Goal: Task Accomplishment & Management: Use online tool/utility

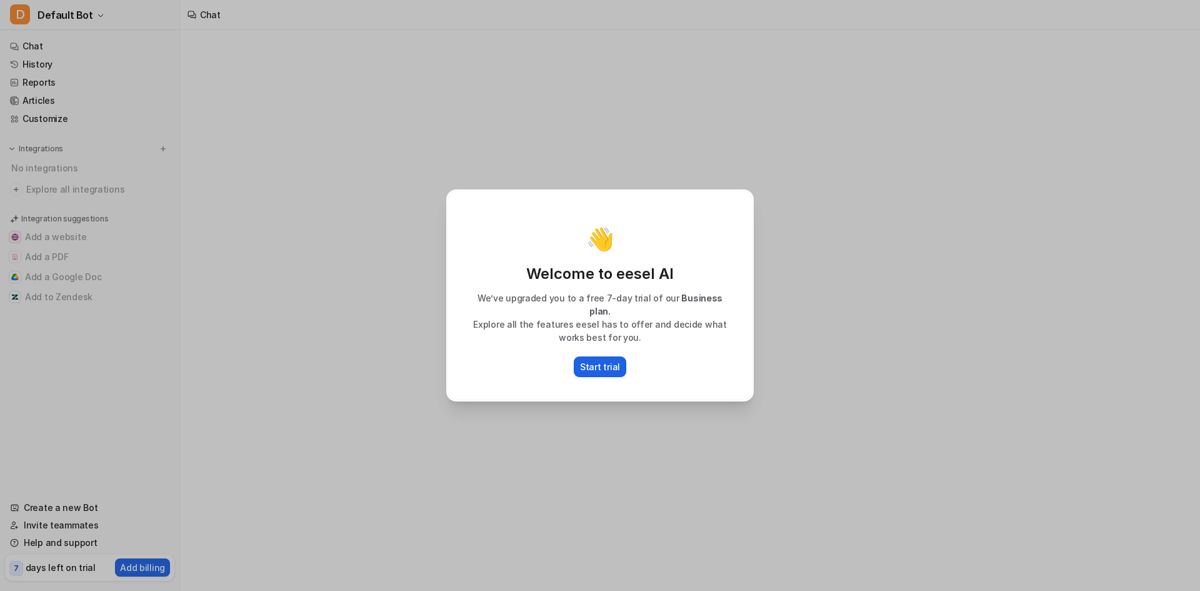
click at [609, 360] on p "Start trial" at bounding box center [600, 366] width 40 height 13
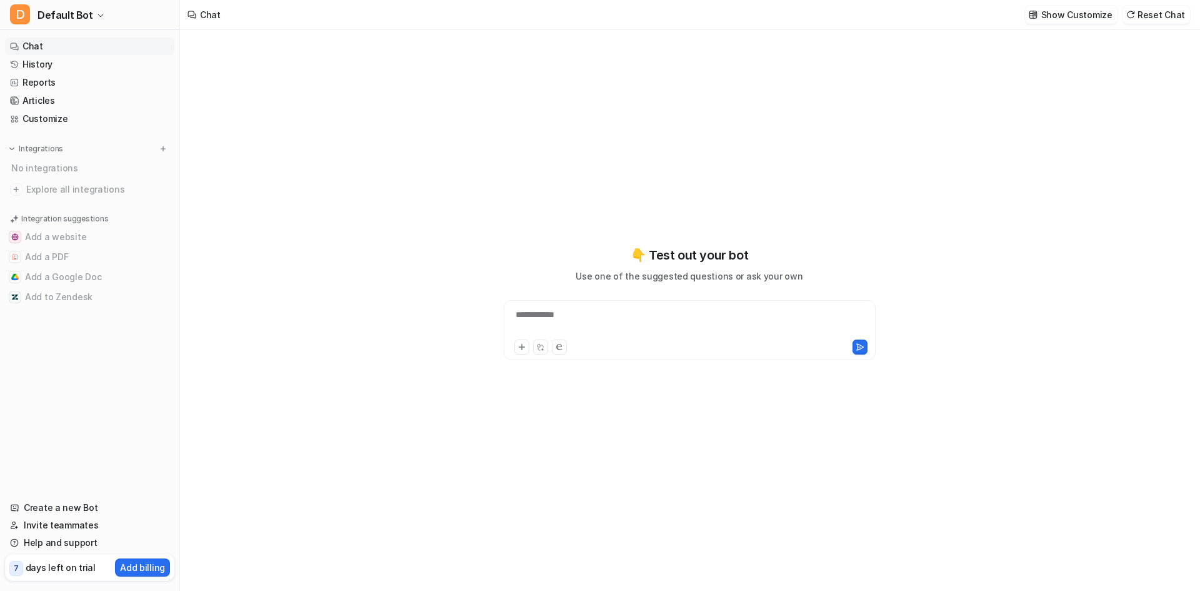
type textarea "**********"
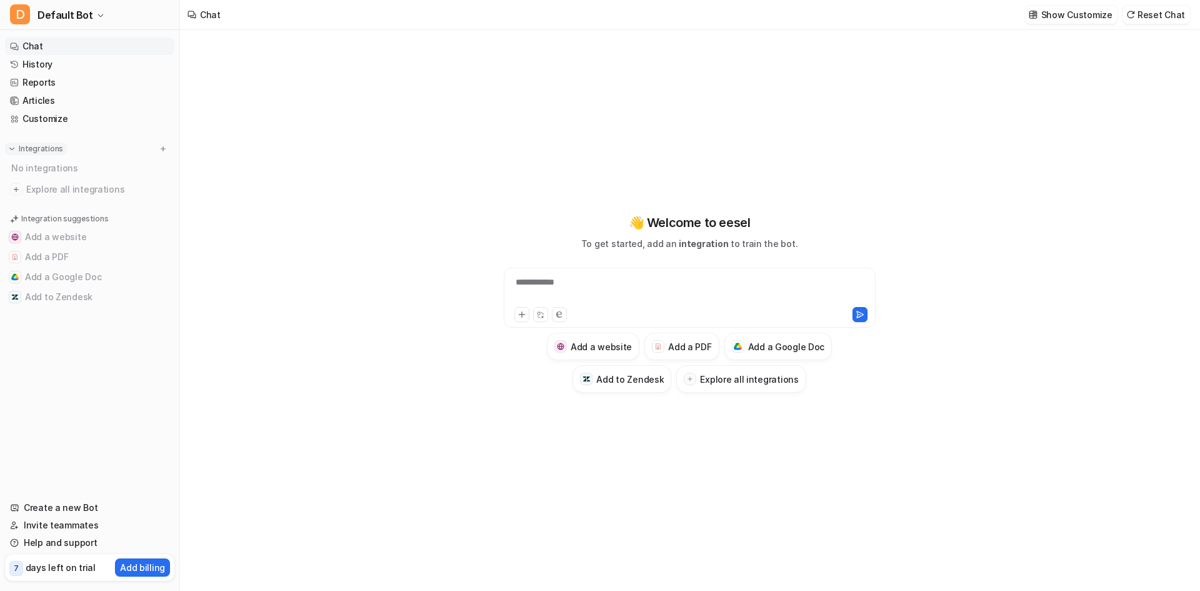
click at [11, 148] on img at bounding box center [12, 148] width 9 height 9
click at [38, 296] on button "Add to Zendesk" at bounding box center [89, 297] width 169 height 20
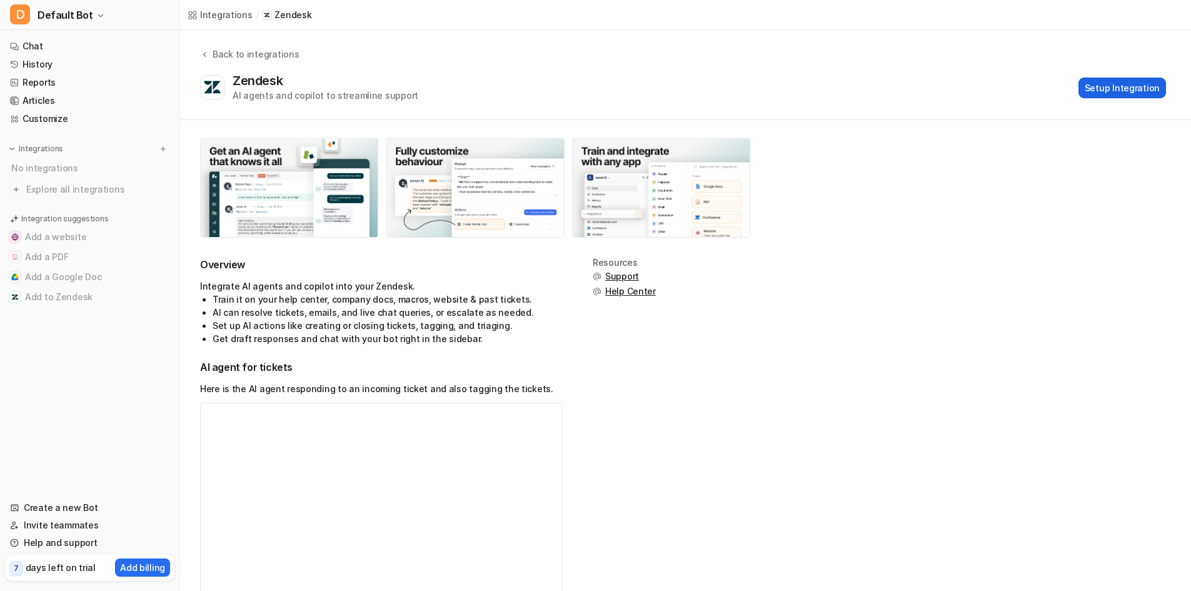
click at [1131, 94] on button "Setup Integration" at bounding box center [1123, 88] width 88 height 21
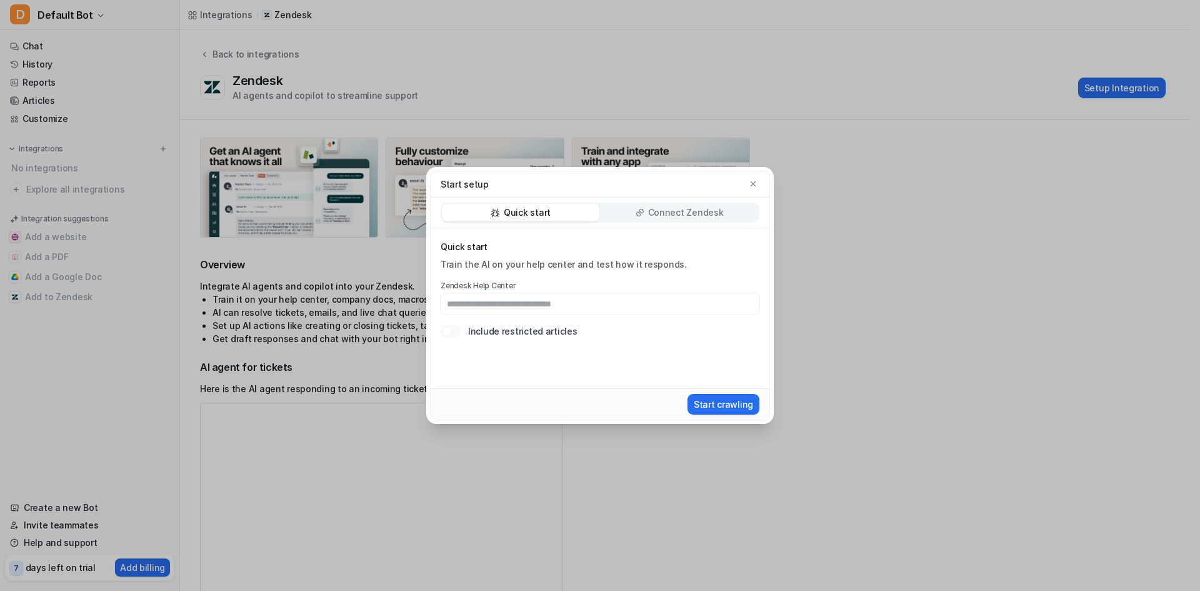
click at [717, 215] on p "Connect Zendesk" at bounding box center [686, 212] width 76 height 13
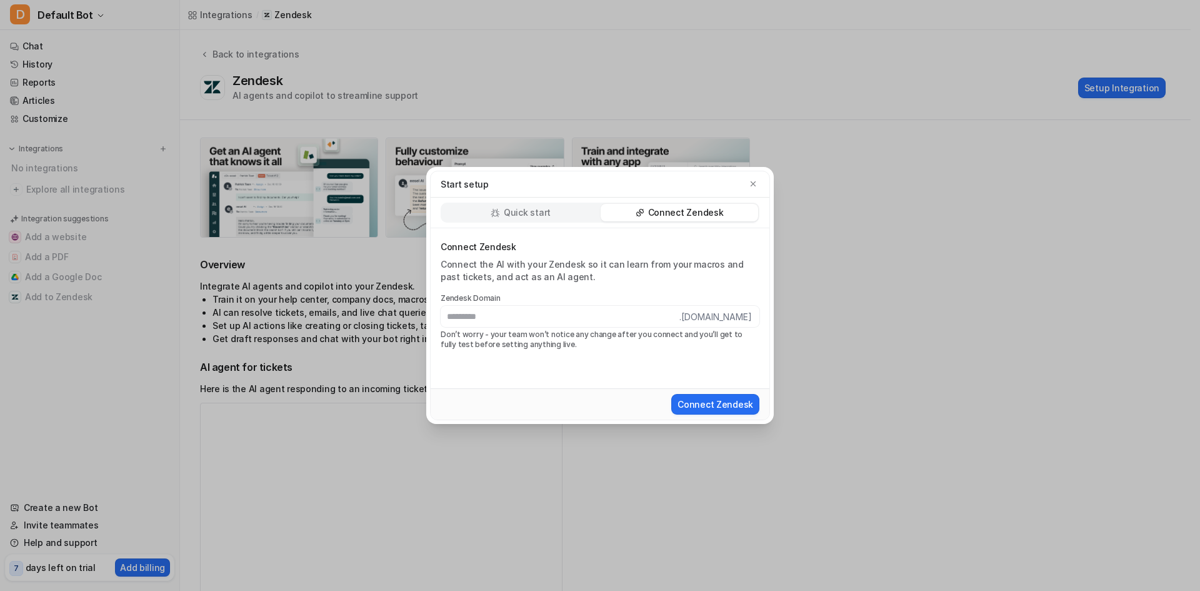
click at [550, 206] on div "Quick start" at bounding box center [521, 213] width 158 height 18
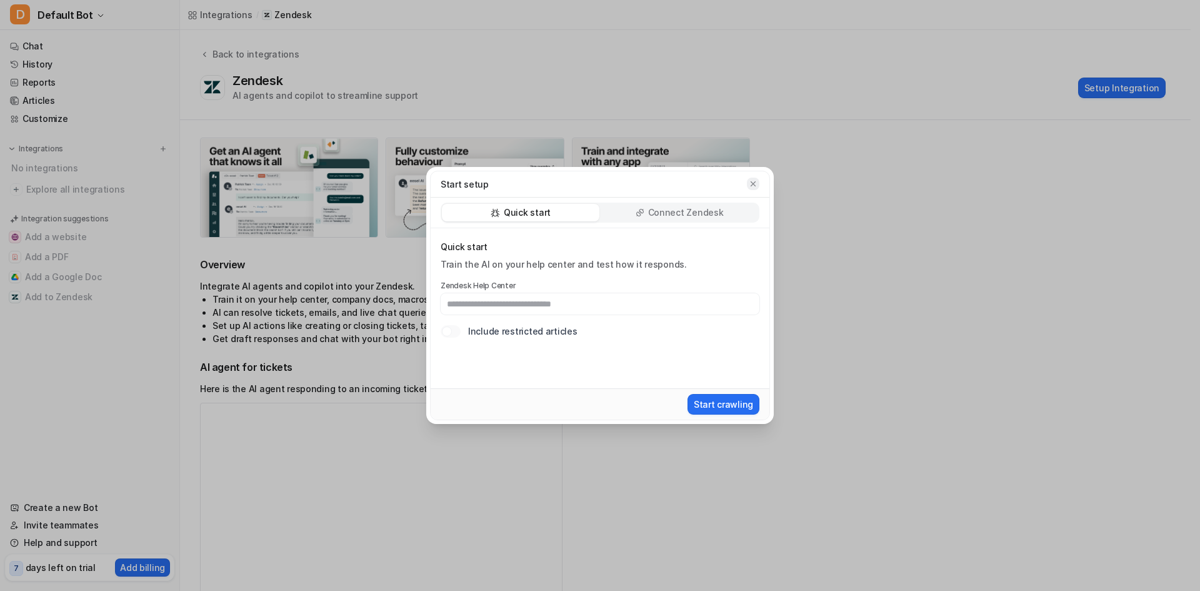
click at [753, 182] on icon "button" at bounding box center [753, 183] width 9 height 9
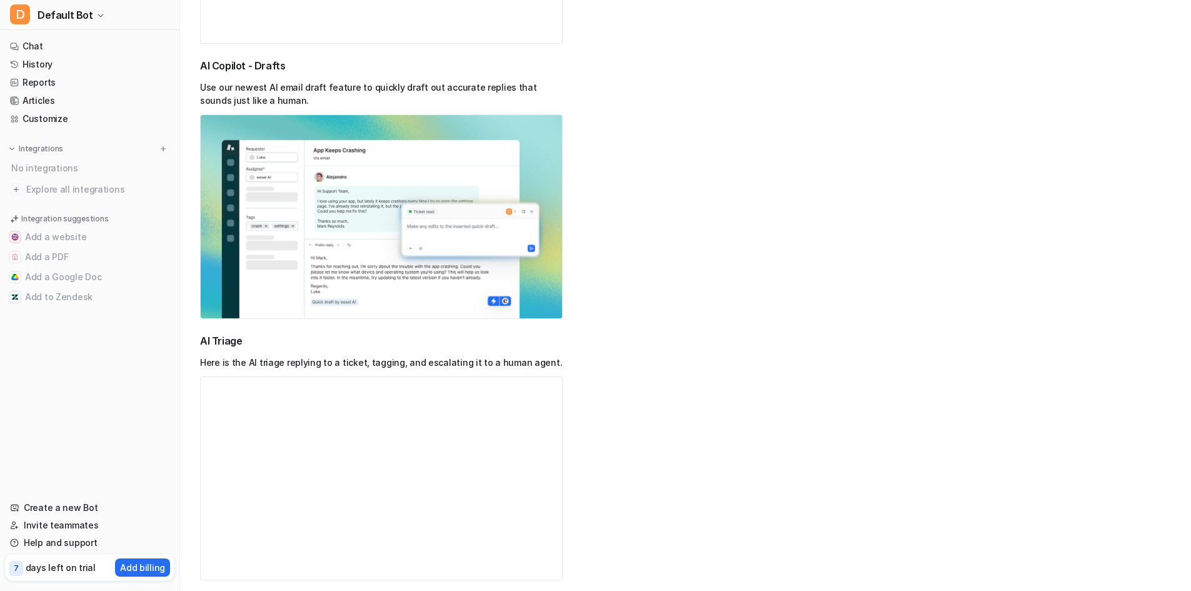
scroll to position [1120, 0]
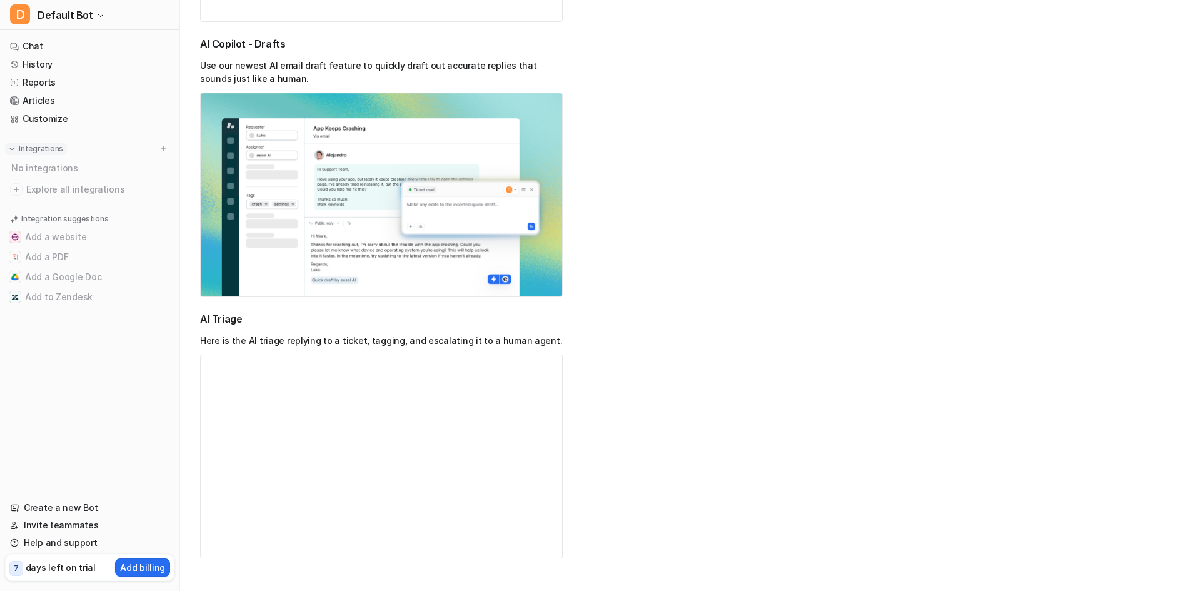
click at [36, 145] on p "Integrations" at bounding box center [41, 149] width 44 height 10
click at [52, 296] on button "Add to Zendesk" at bounding box center [89, 297] width 169 height 20
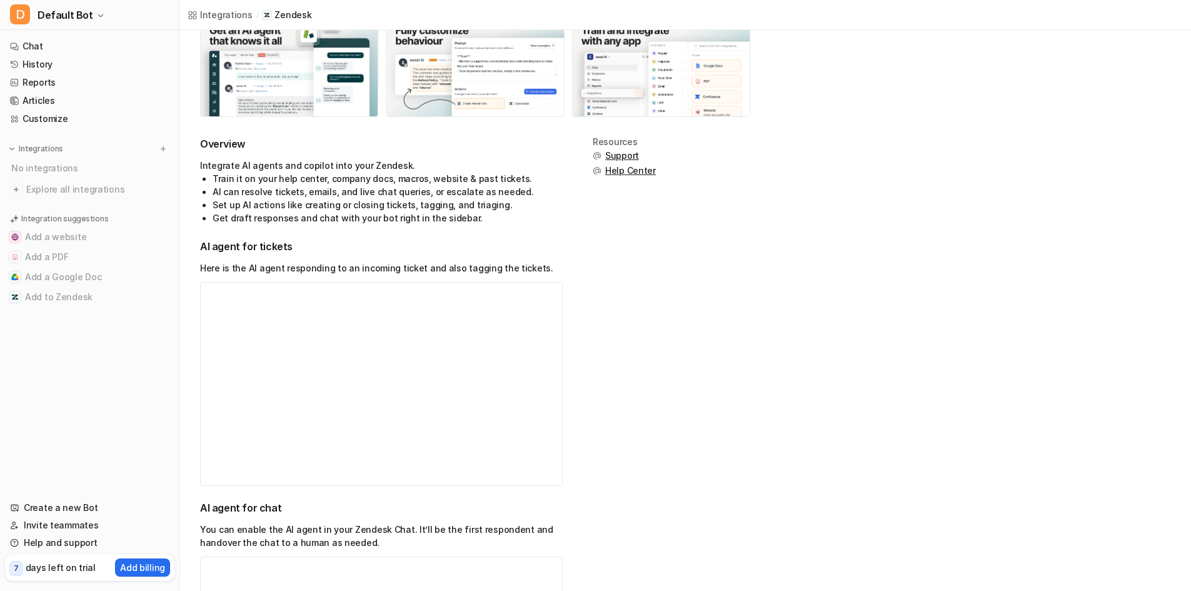
scroll to position [125, 0]
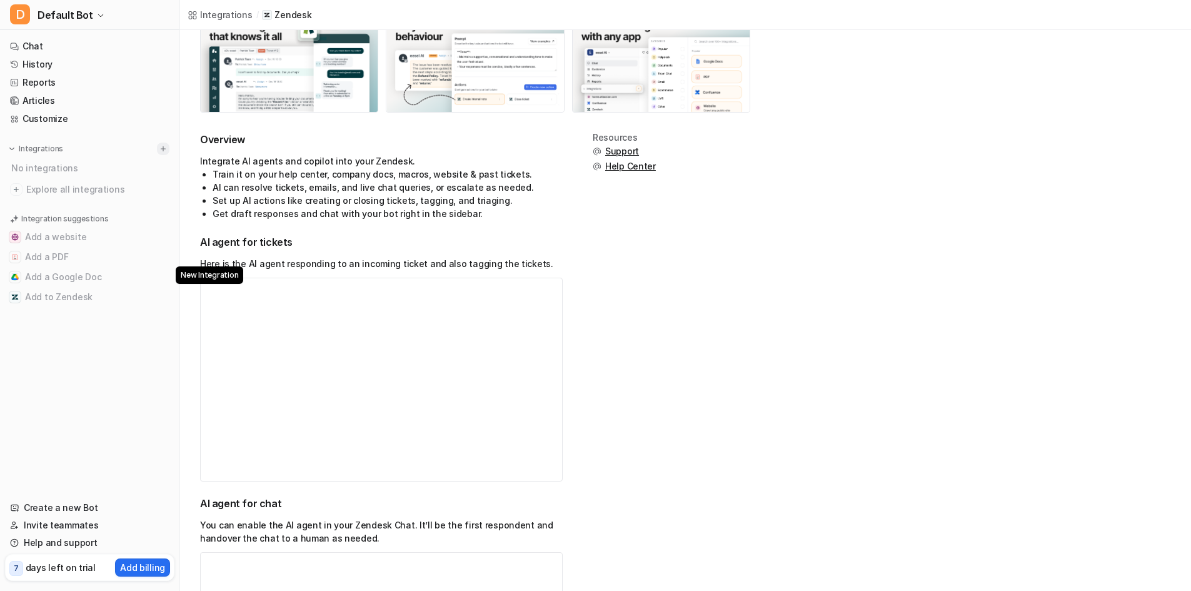
click at [160, 146] on img at bounding box center [163, 148] width 9 height 9
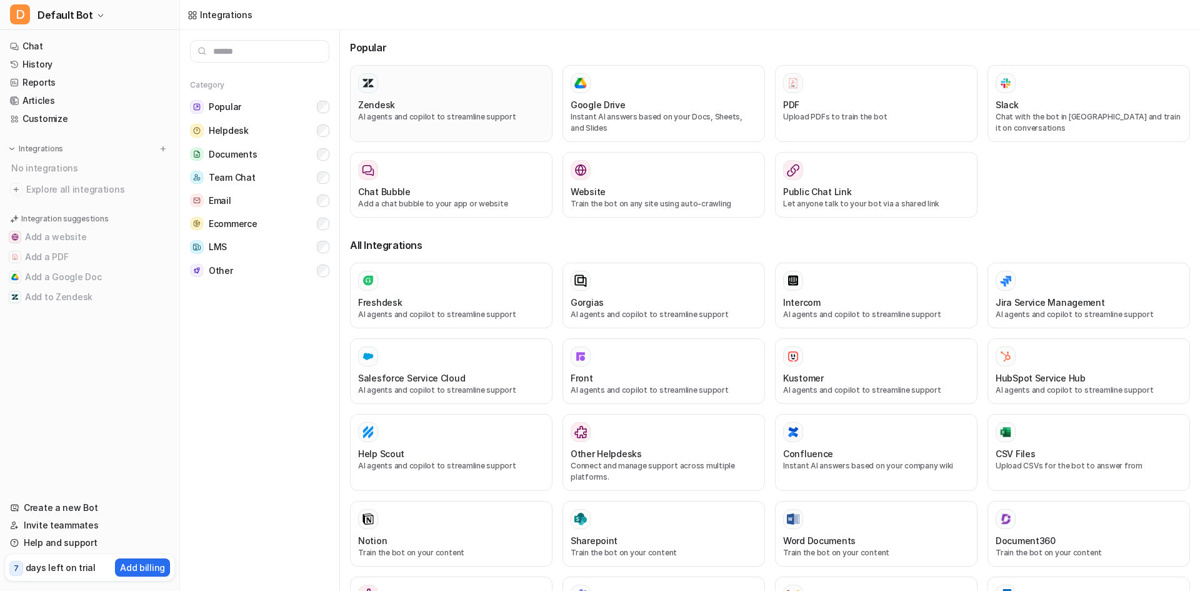
click at [468, 116] on p "AI agents and copilot to streamline support" at bounding box center [451, 116] width 186 height 11
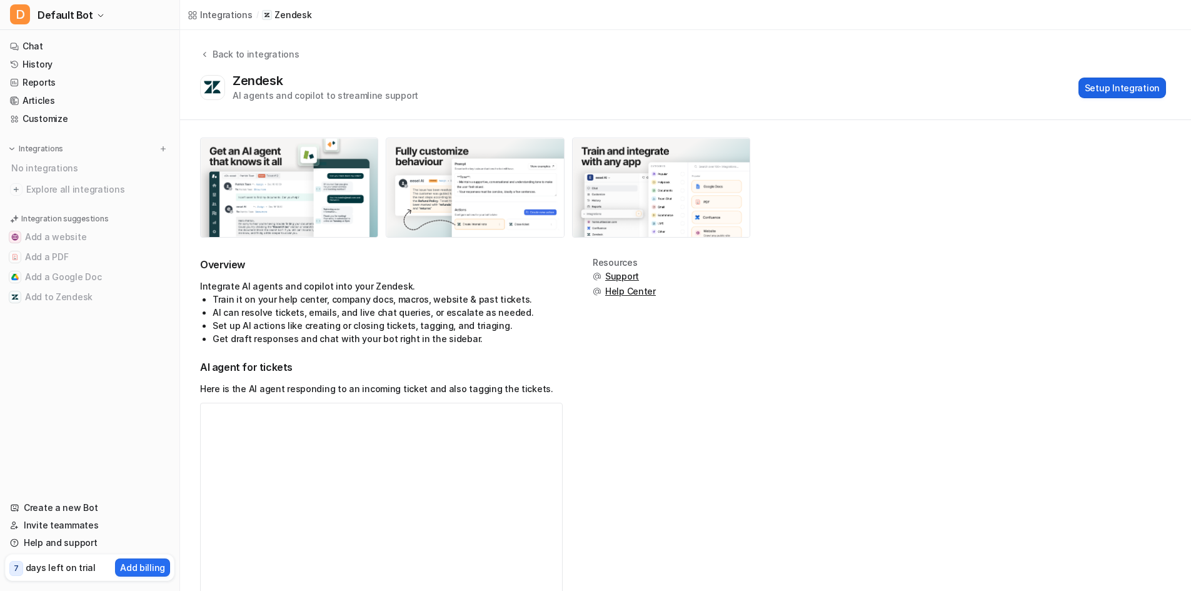
click at [1103, 93] on button "Setup Integration" at bounding box center [1123, 88] width 88 height 21
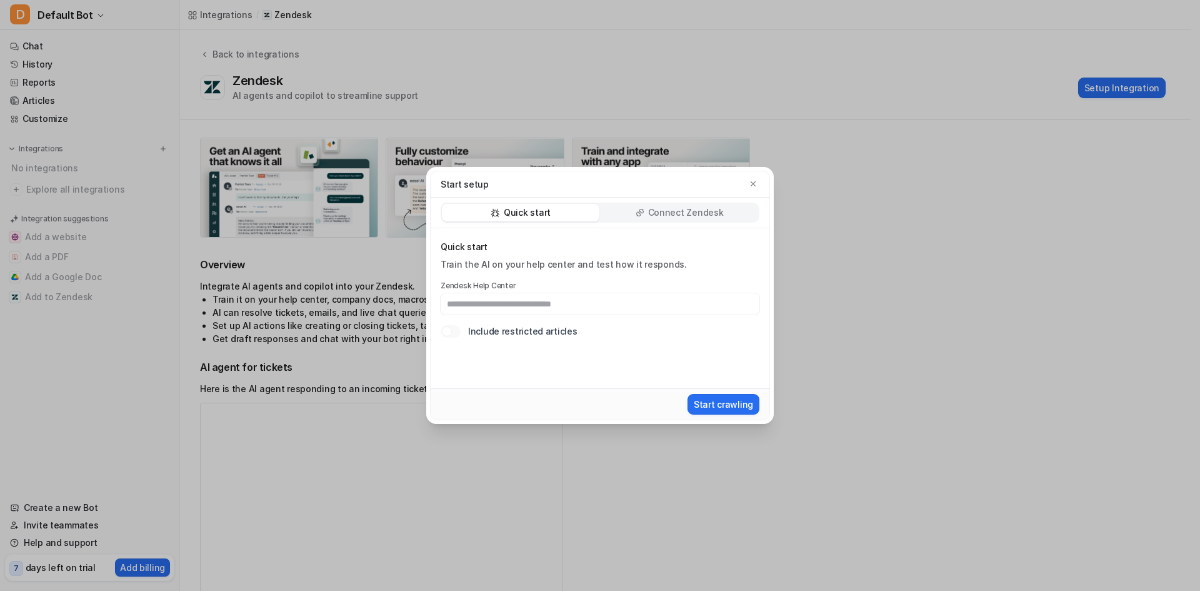
click at [742, 176] on div "Start setup" at bounding box center [600, 184] width 339 height 26
click at [755, 182] on icon "button" at bounding box center [753, 183] width 5 height 5
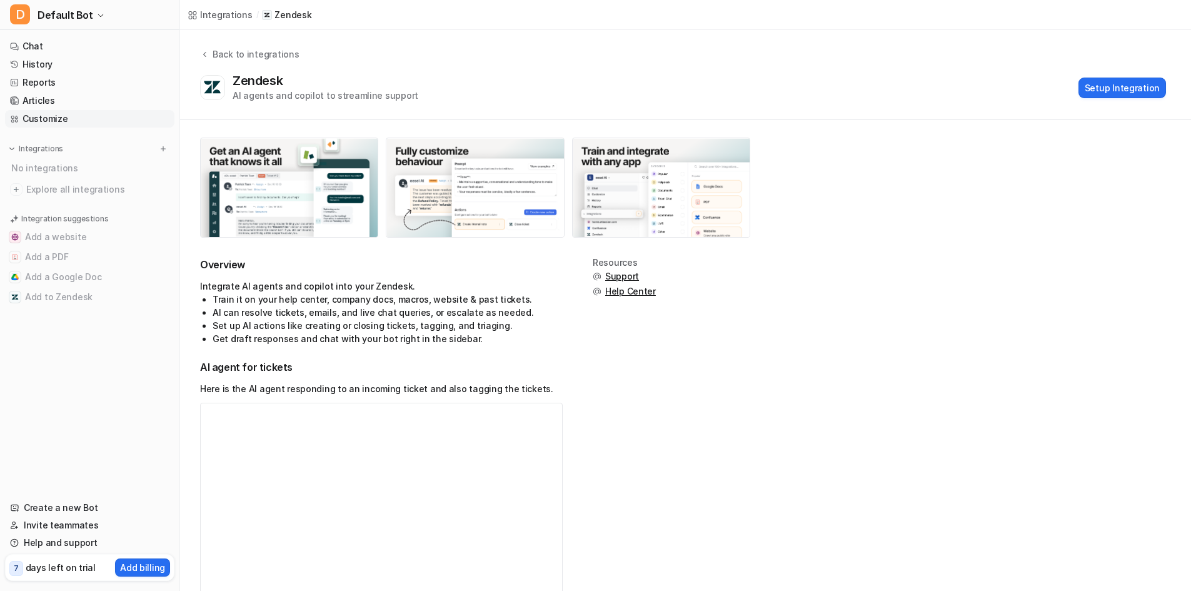
click at [55, 124] on link "Customize" at bounding box center [89, 119] width 169 height 18
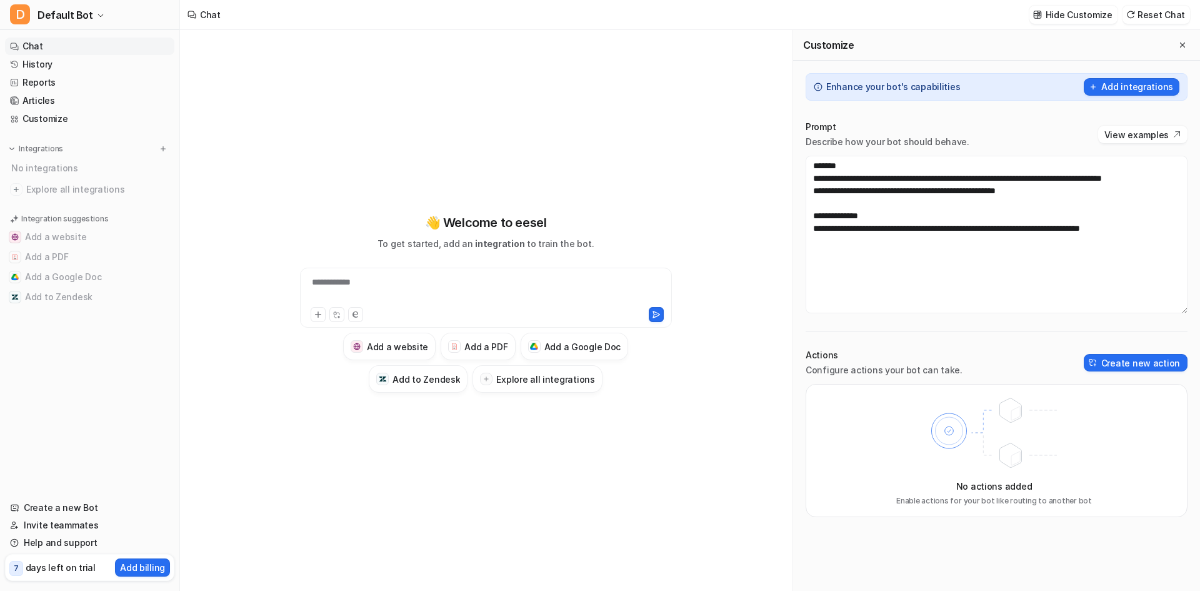
click at [56, 168] on div "No integrations" at bounding box center [91, 168] width 167 height 21
click at [58, 192] on span "Explore all integrations" at bounding box center [97, 189] width 143 height 20
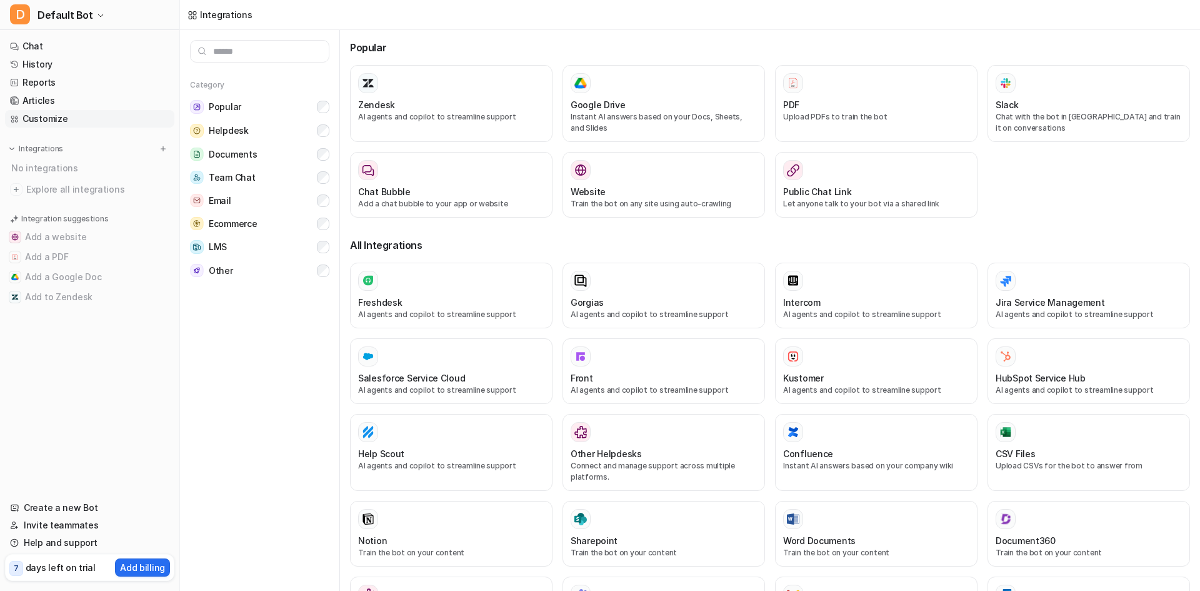
click at [48, 116] on link "Customize" at bounding box center [89, 119] width 169 height 18
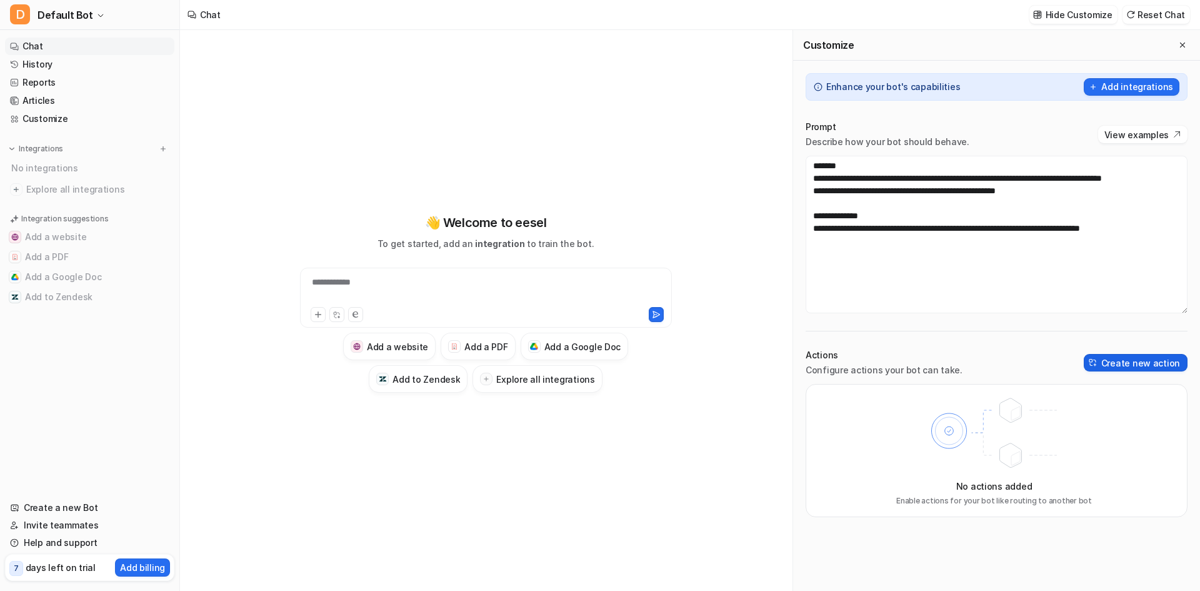
click at [1115, 363] on button "Create new action" at bounding box center [1136, 363] width 104 height 18
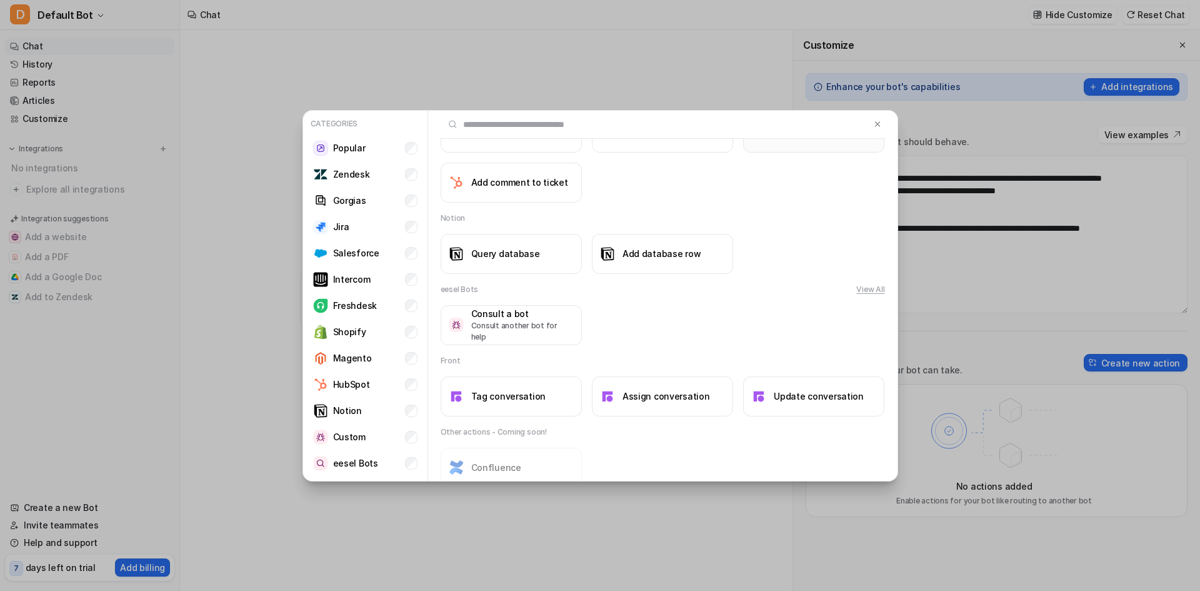
scroll to position [1096, 0]
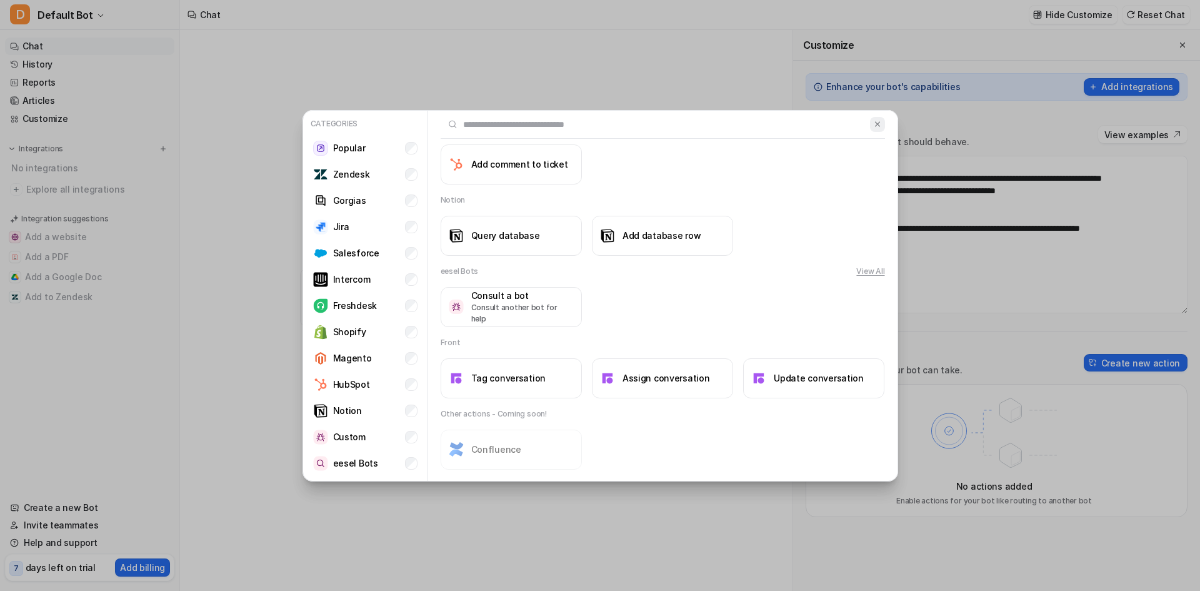
click at [873, 124] on img at bounding box center [877, 123] width 9 height 9
